Goal: Ask a question: Seek information or help from site administrators or community

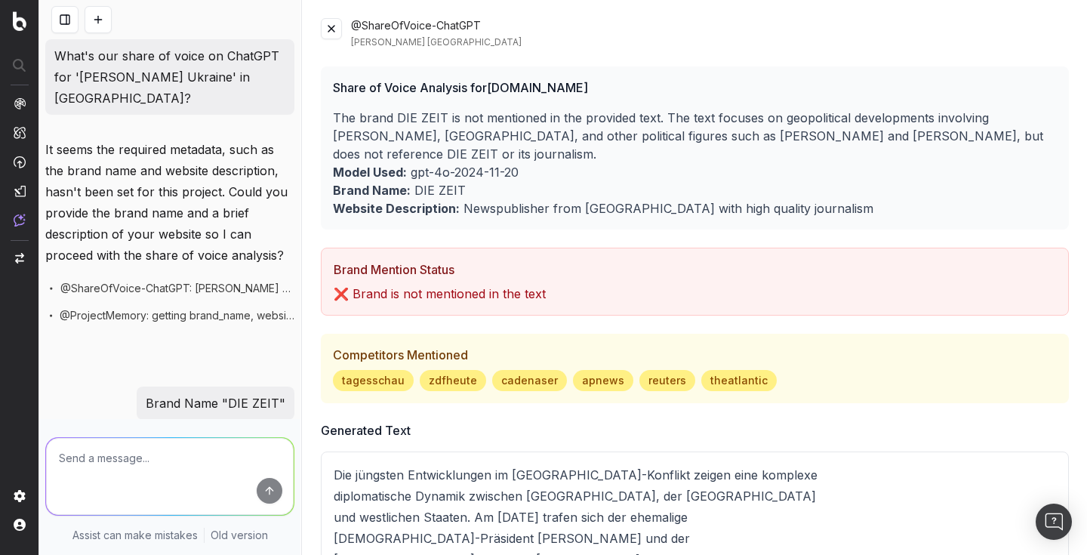
scroll to position [168, 0]
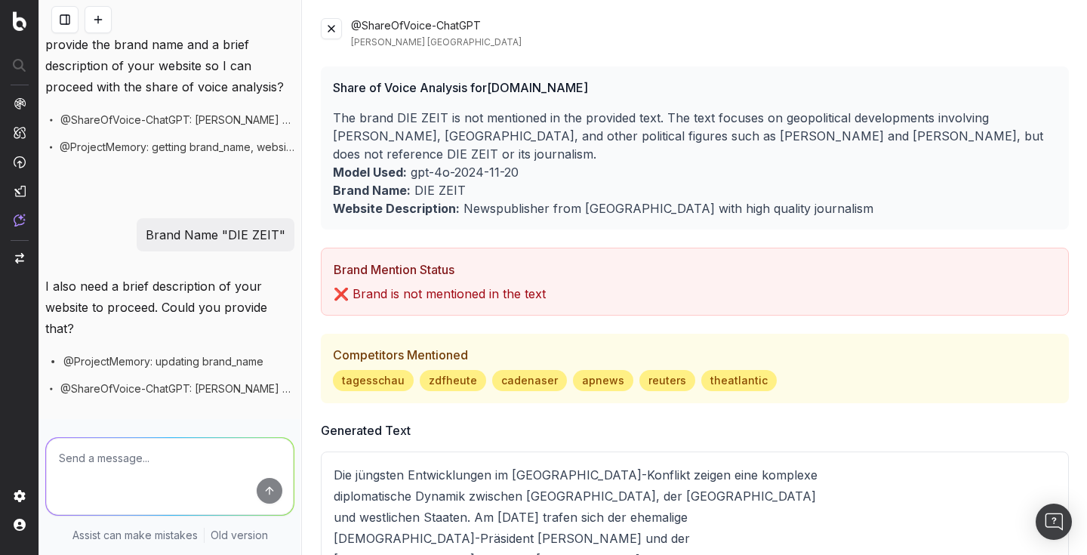
click at [69, 20] on button at bounding box center [64, 19] width 27 height 27
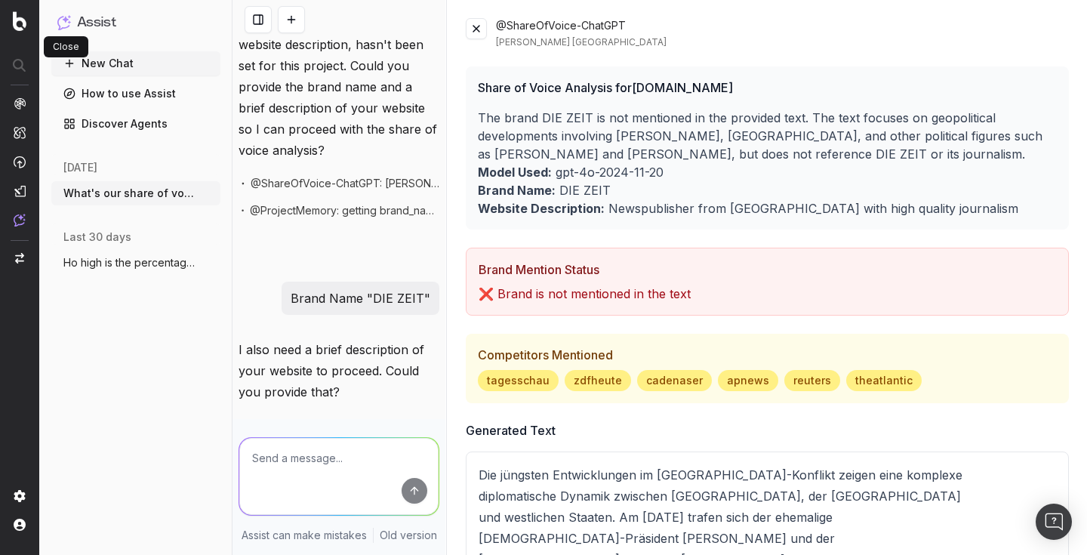
scroll to position [253, 0]
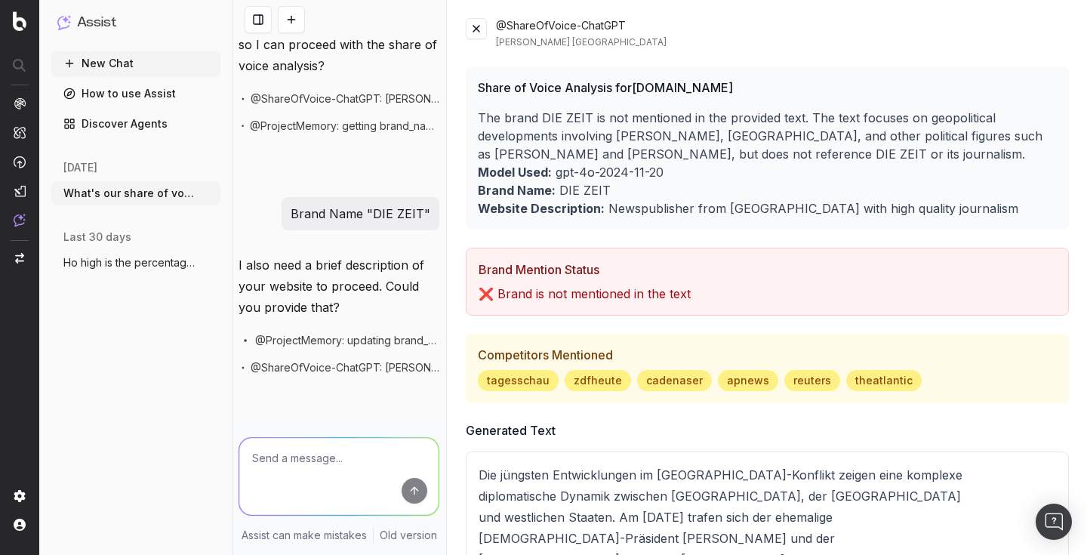
click at [119, 60] on button "New Chat" at bounding box center [135, 63] width 169 height 24
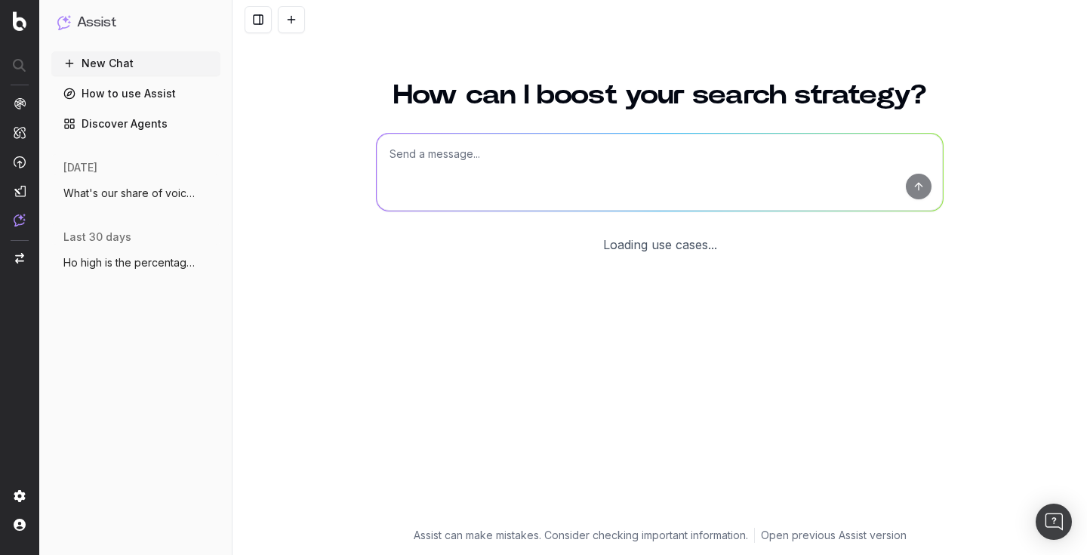
click at [481, 159] on textarea at bounding box center [660, 172] width 566 height 77
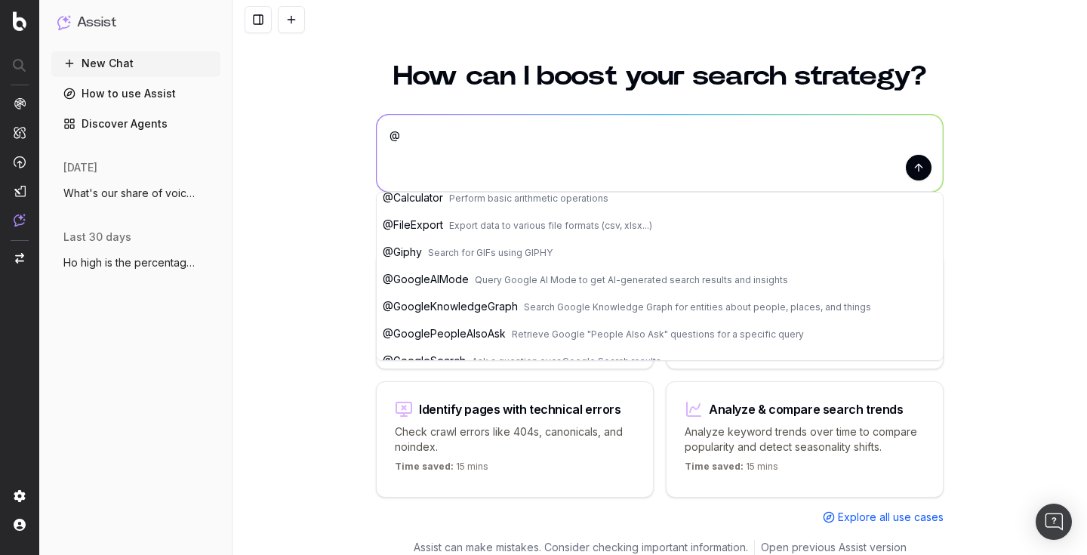
scroll to position [68, 0]
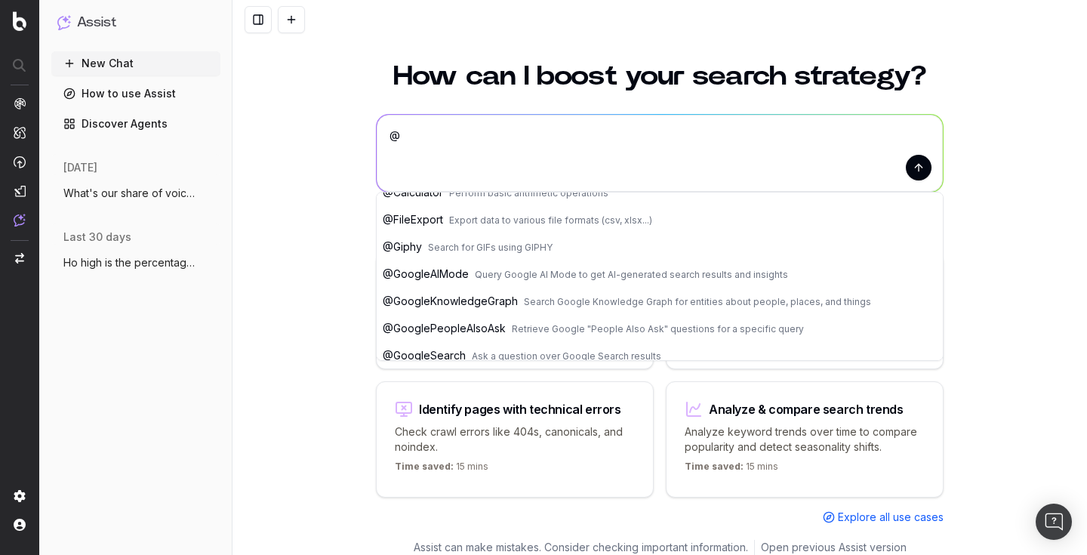
click at [473, 274] on button "@ GoogleAIMode Query Google AI Mode to get AI-generated search results and insi…" at bounding box center [660, 274] width 566 height 27
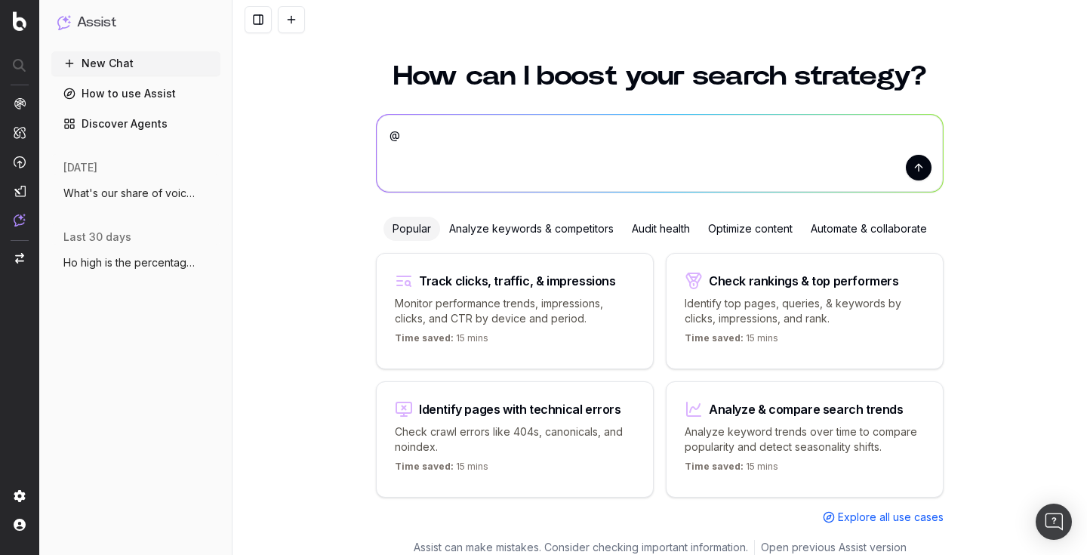
click at [515, 142] on textarea "@GoogleAIMode" at bounding box center [660, 153] width 566 height 77
click at [507, 131] on textarea "@GoogleAIMode" at bounding box center [660, 153] width 566 height 77
drag, startPoint x: 480, startPoint y: 134, endPoint x: 603, endPoint y: 132, distance: 123.1
click at [603, 132] on textarea "@GoogleAIMode best germen newspaper" at bounding box center [660, 153] width 566 height 77
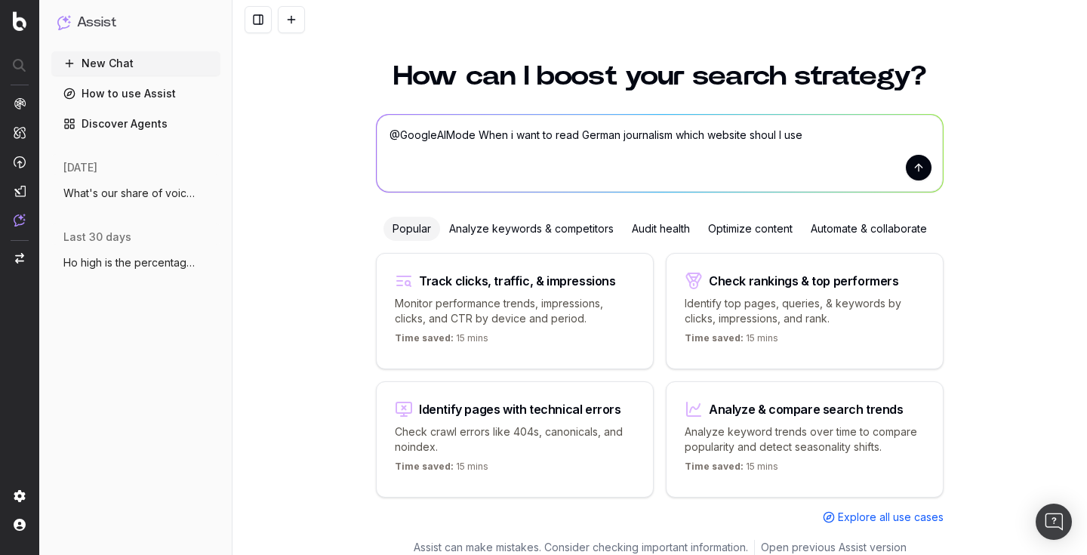
type textarea "@GoogleAIMode When i want to read German journalism which website shoul I use?"
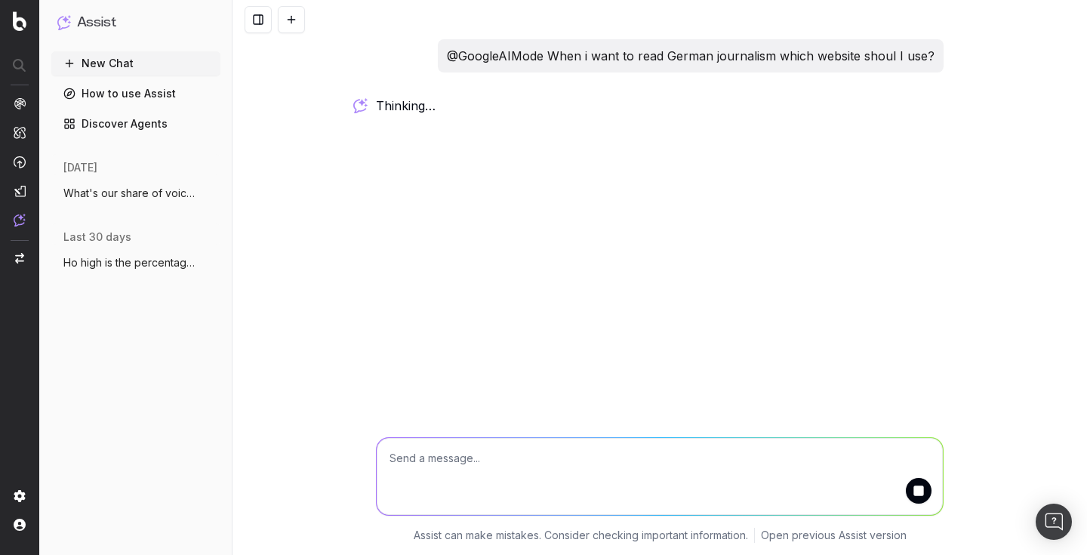
scroll to position [0, 0]
